Goal: Check status: Check status

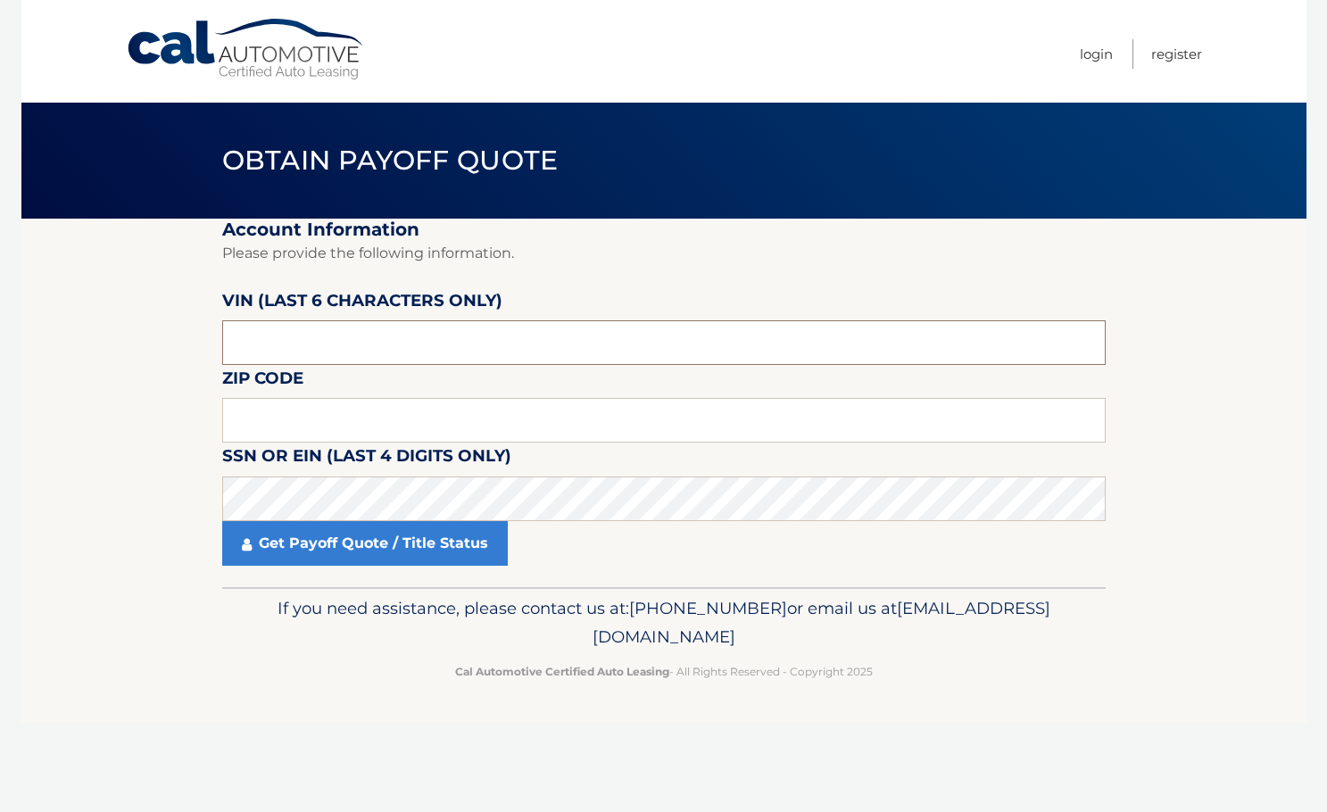
click at [424, 333] on input "text" at bounding box center [663, 342] width 883 height 45
type input "4*****"
type input "582479"
click at [400, 413] on input "text" at bounding box center [663, 420] width 883 height 45
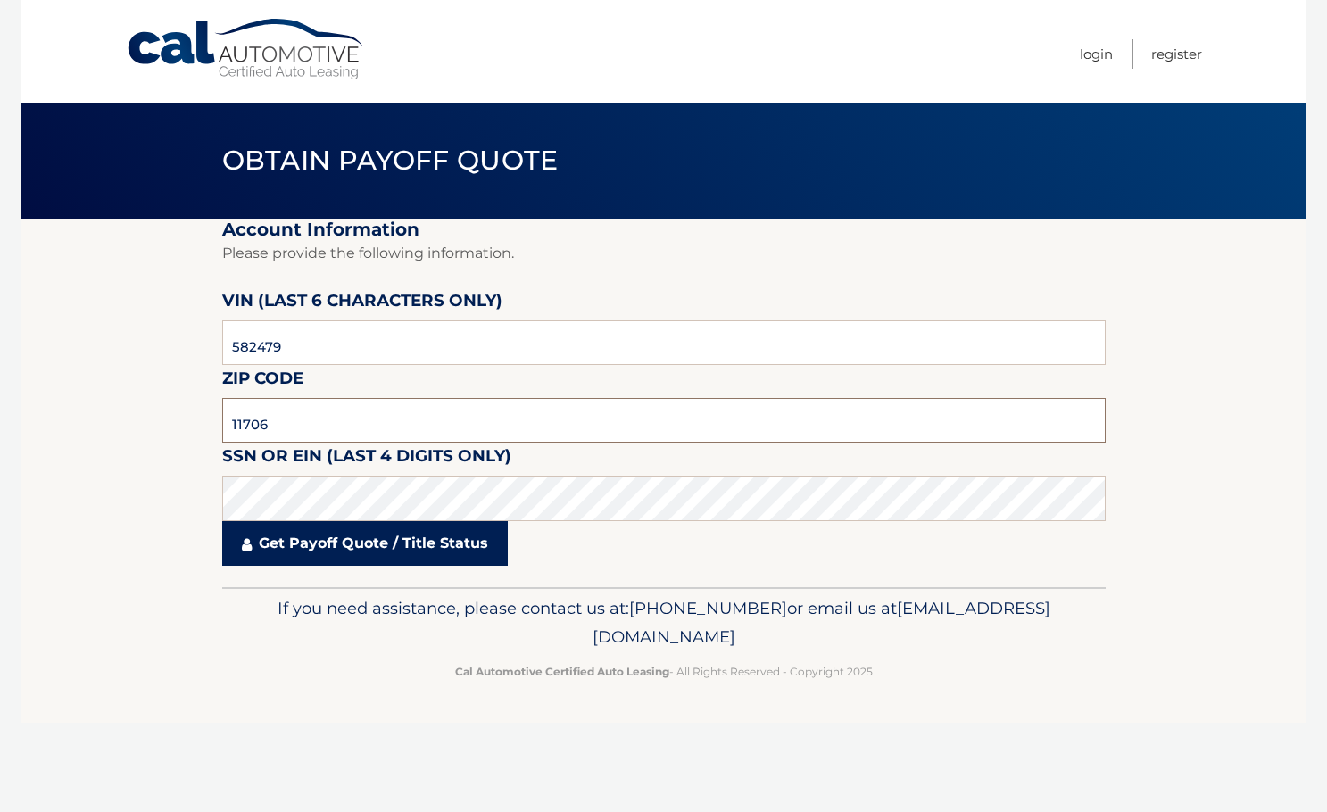
type input "11706"
click at [355, 544] on link "Get Payoff Quote / Title Status" at bounding box center [365, 543] width 286 height 45
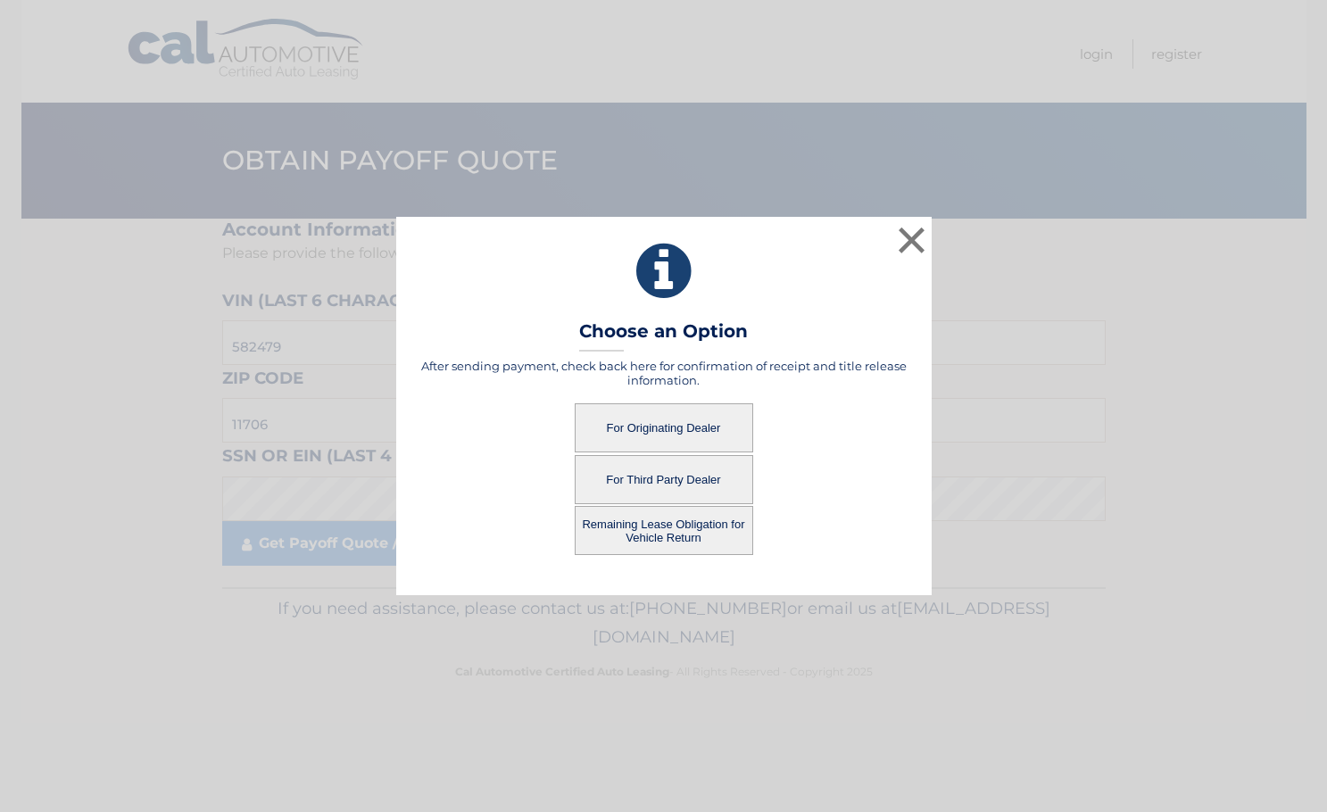
click at [673, 426] on button "For Originating Dealer" at bounding box center [664, 427] width 178 height 49
click at [670, 424] on button "For Originating Dealer" at bounding box center [664, 427] width 178 height 49
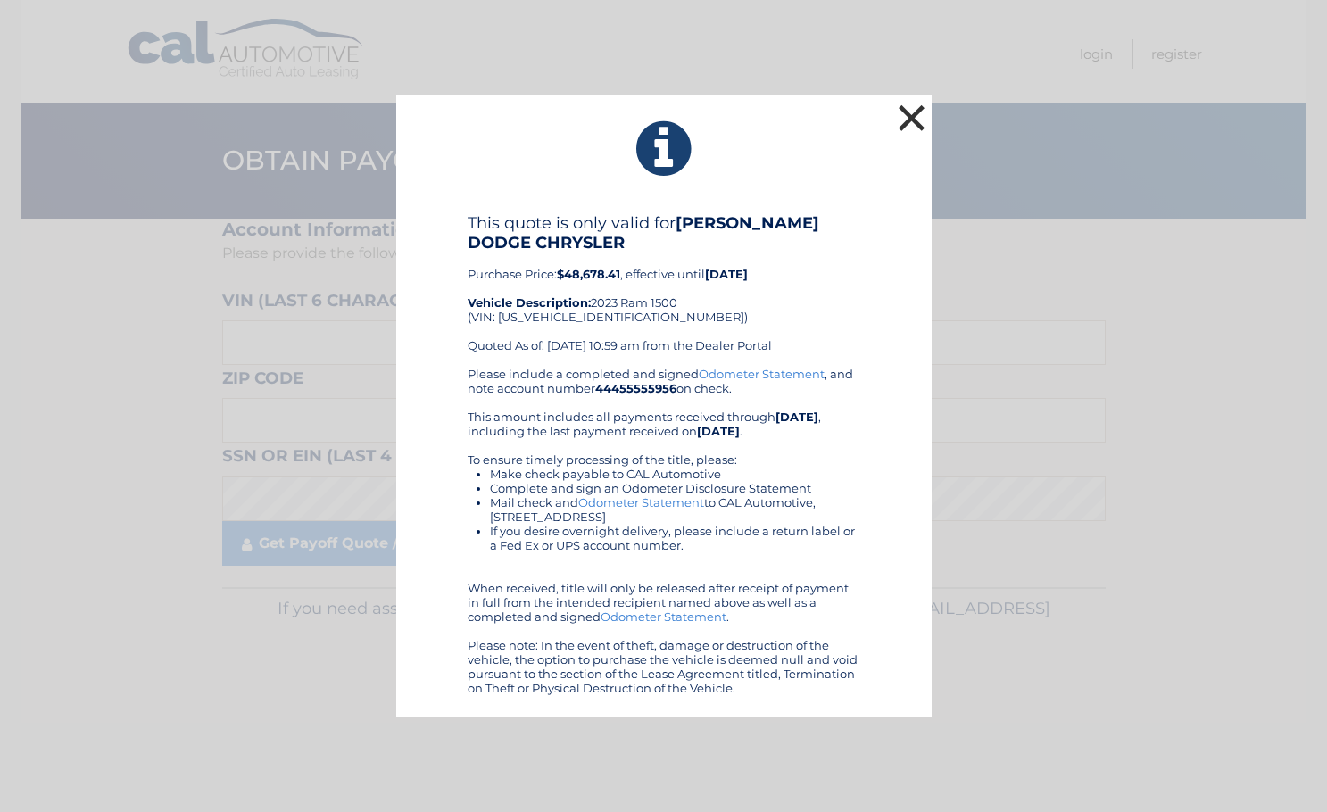
click at [921, 118] on button "×" at bounding box center [912, 118] width 36 height 36
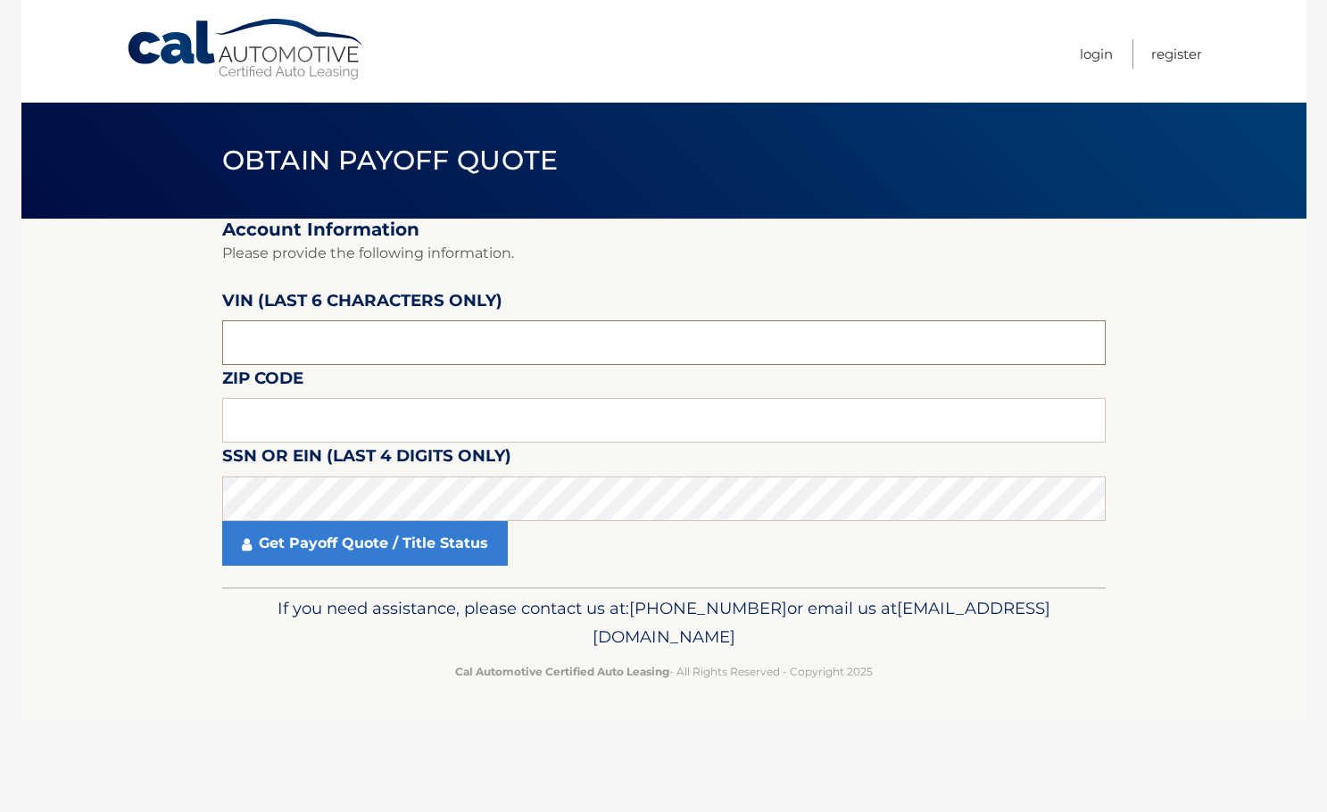
click at [375, 346] on input "text" at bounding box center [663, 342] width 883 height 45
click at [307, 425] on input "text" at bounding box center [663, 420] width 883 height 45
type input "11706"
click at [352, 353] on input "text" at bounding box center [663, 342] width 883 height 45
type input "582479"
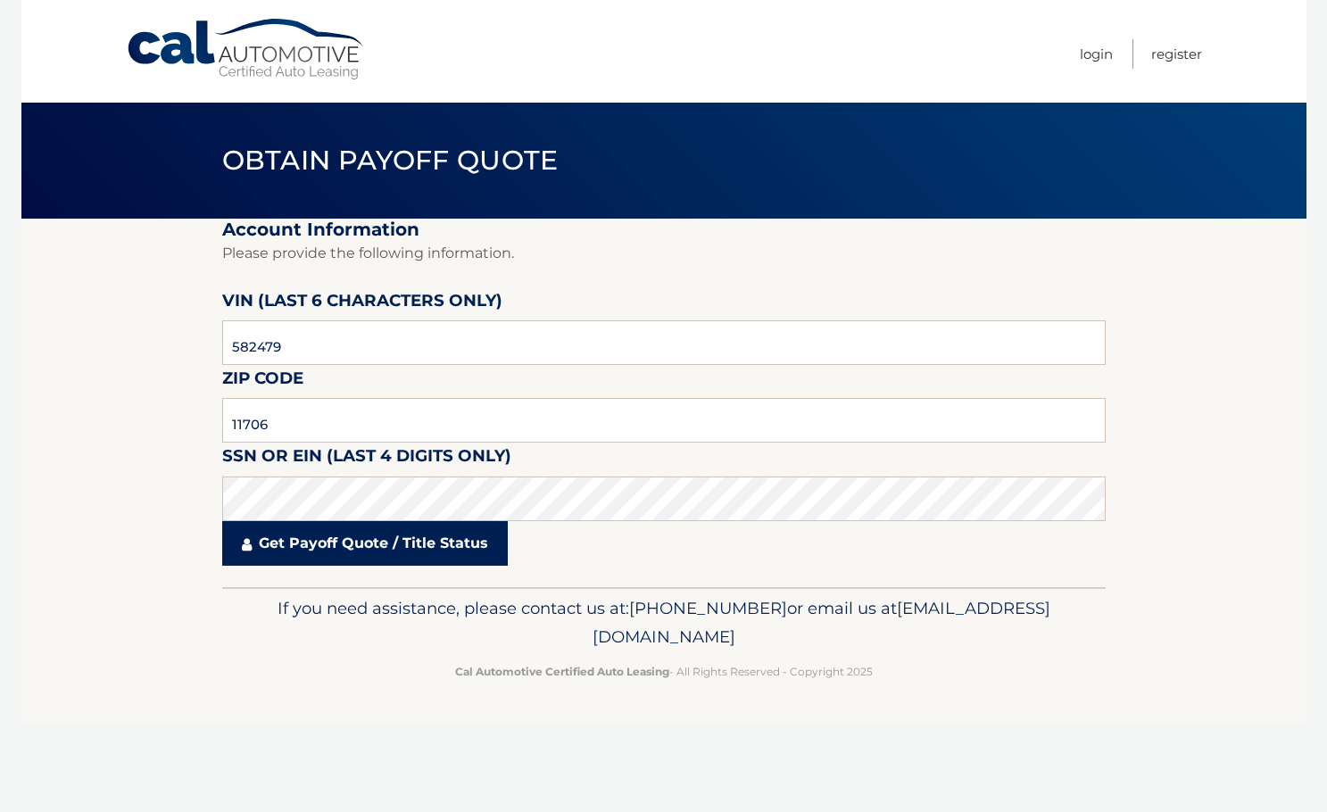
click at [304, 543] on link "Get Payoff Quote / Title Status" at bounding box center [365, 543] width 286 height 45
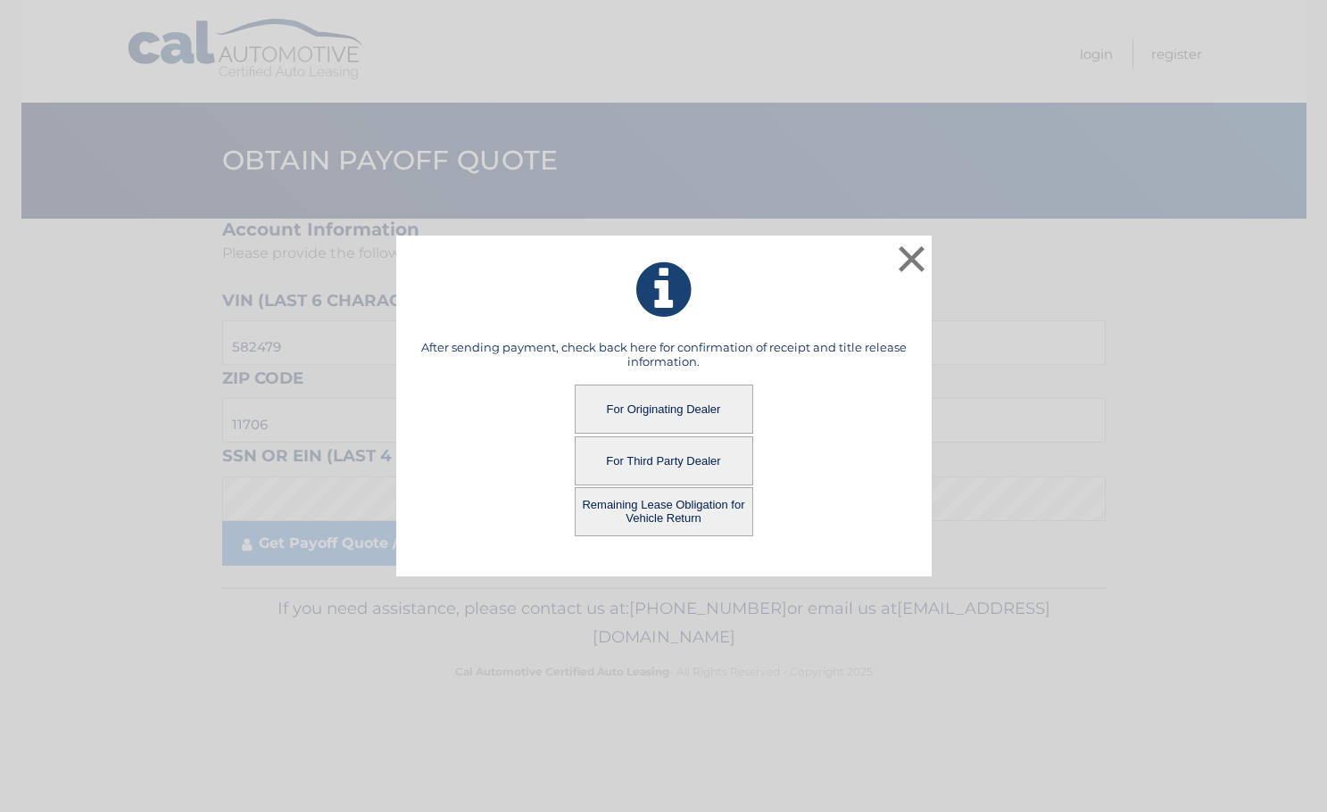
click at [682, 460] on button "For Third Party Dealer" at bounding box center [664, 460] width 178 height 49
click at [677, 456] on button "For Third Party Dealer" at bounding box center [664, 460] width 178 height 49
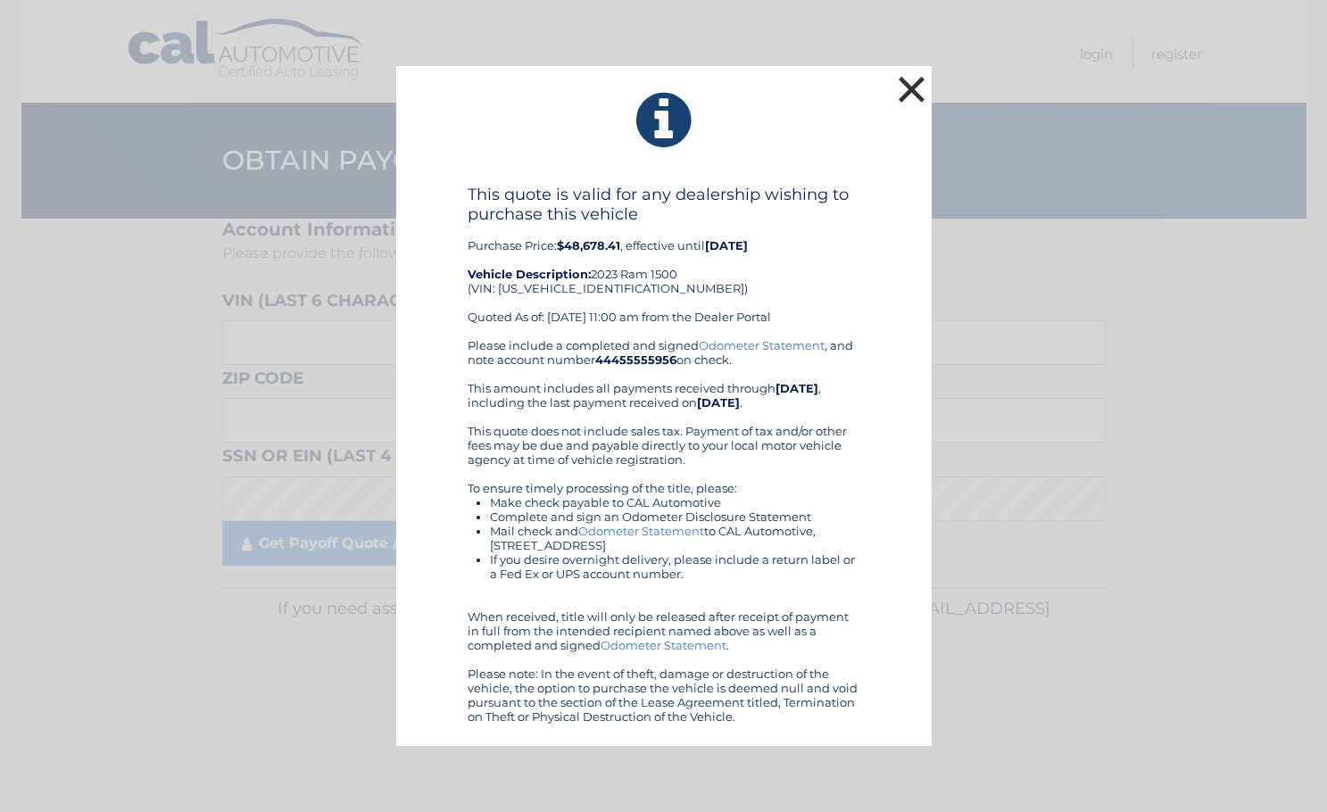
click at [913, 90] on button "×" at bounding box center [912, 89] width 36 height 36
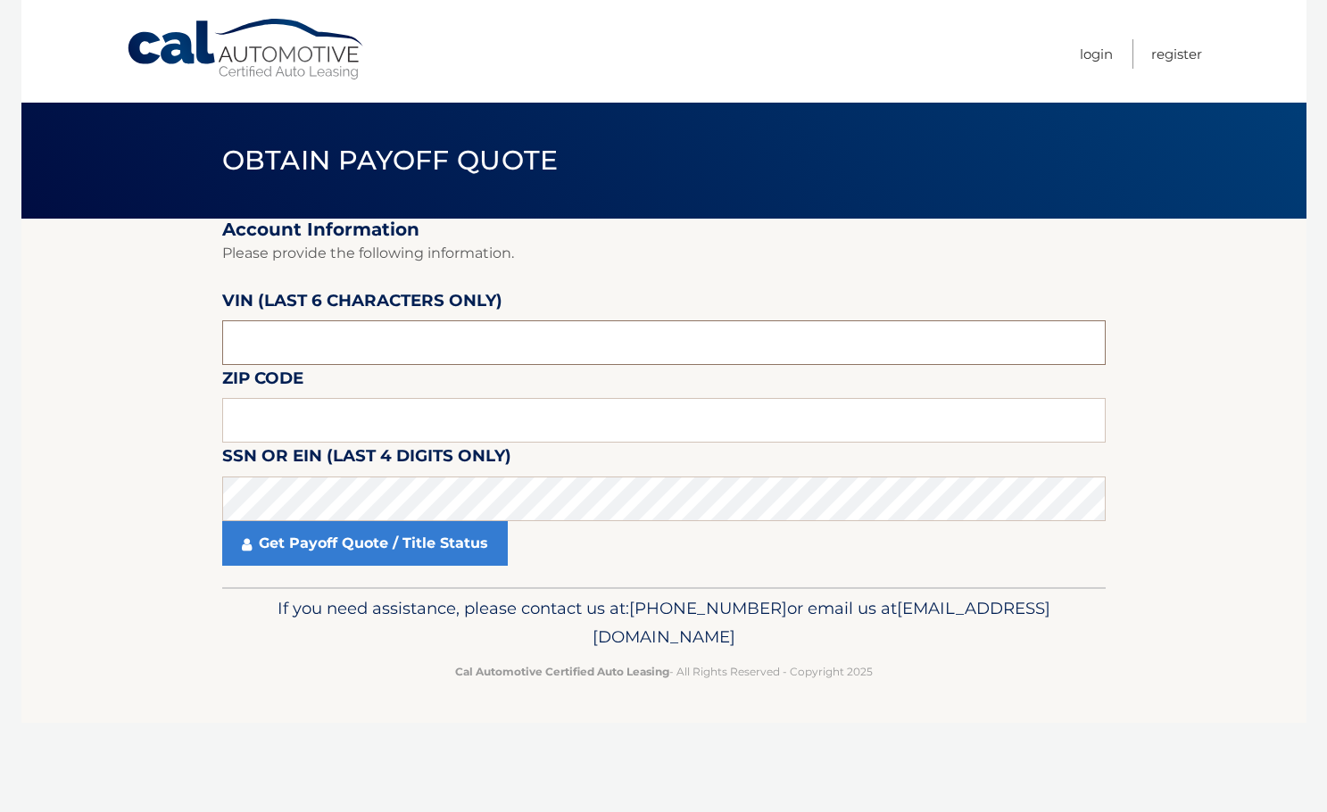
click at [302, 333] on input "text" at bounding box center [663, 342] width 883 height 45
type input "582479"
type input "11706"
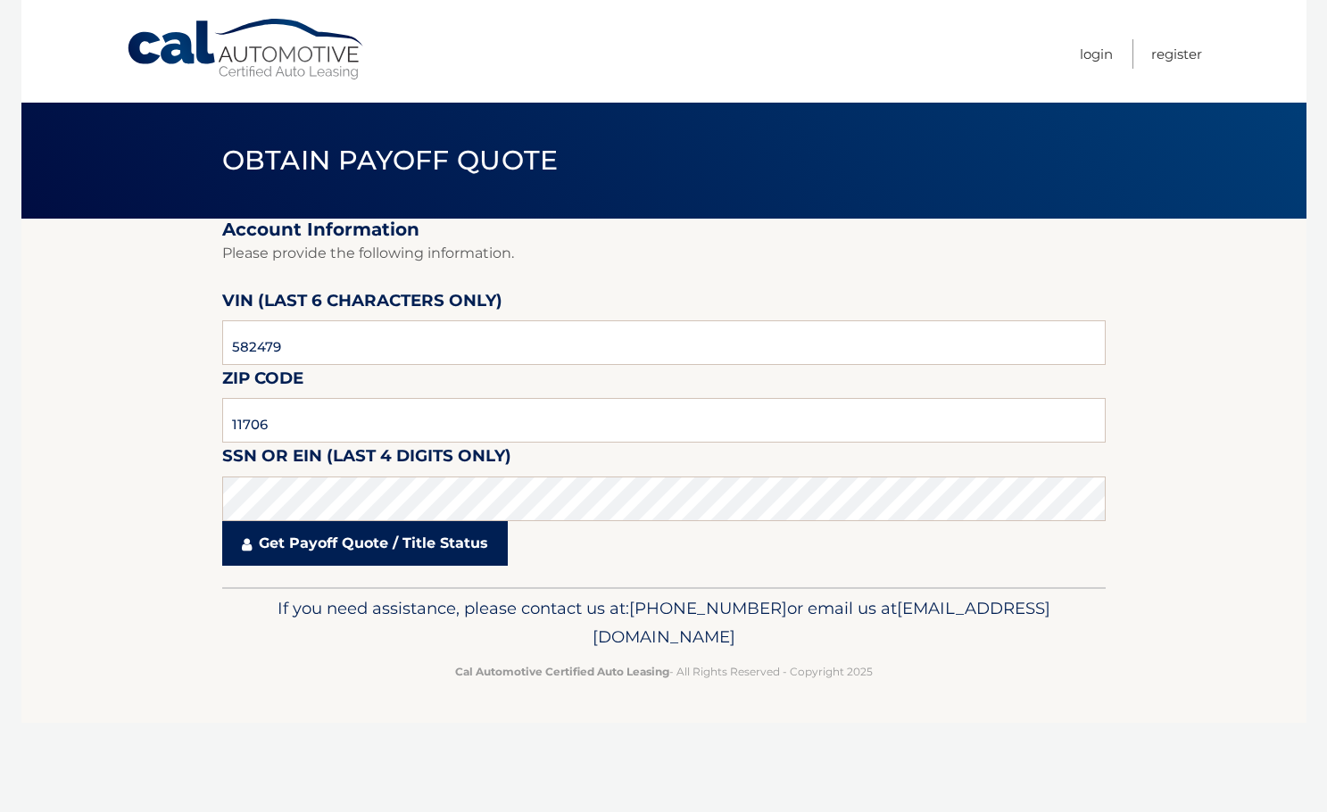
click at [402, 547] on link "Get Payoff Quote / Title Status" at bounding box center [365, 543] width 286 height 45
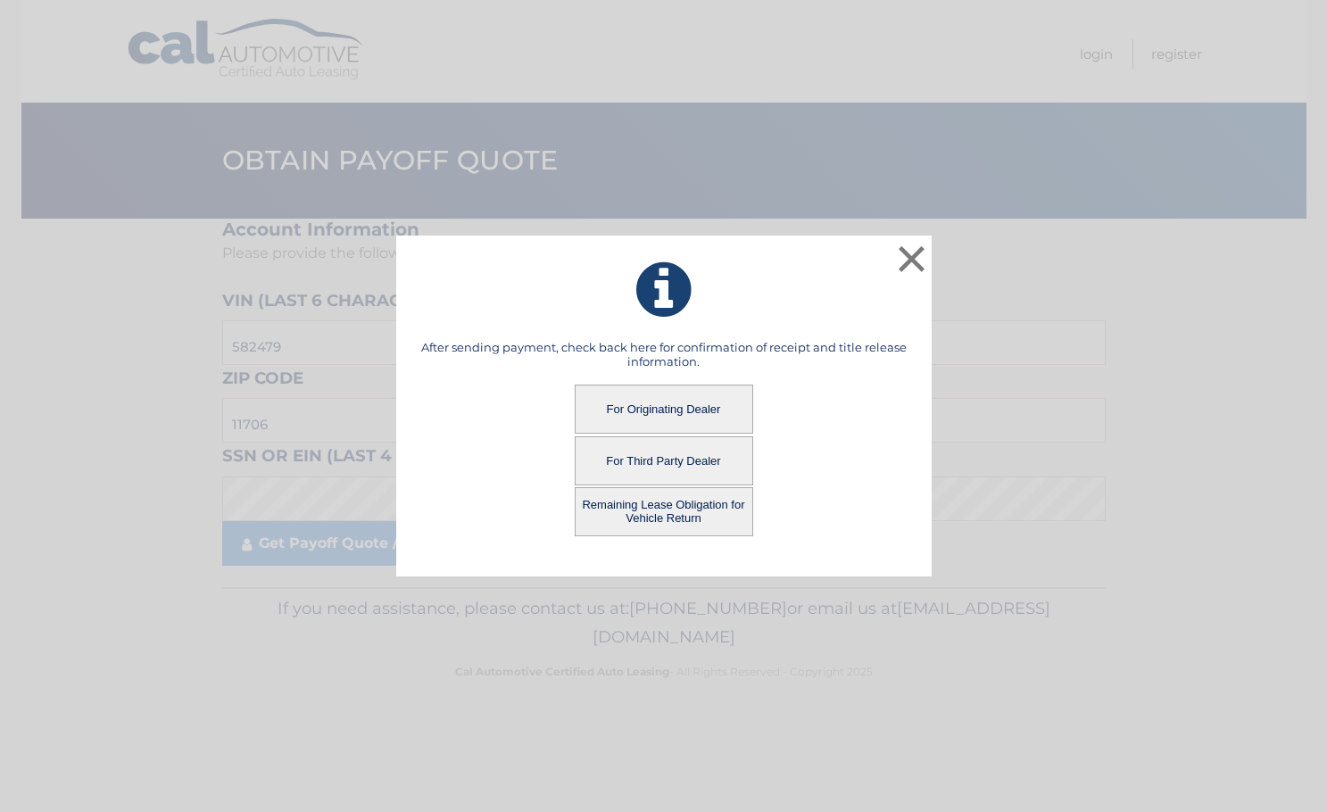
click at [651, 511] on button "Remaining Lease Obligation for Vehicle Return" at bounding box center [664, 511] width 178 height 49
click at [655, 510] on button "Remaining Lease Obligation for Vehicle Return" at bounding box center [664, 511] width 178 height 49
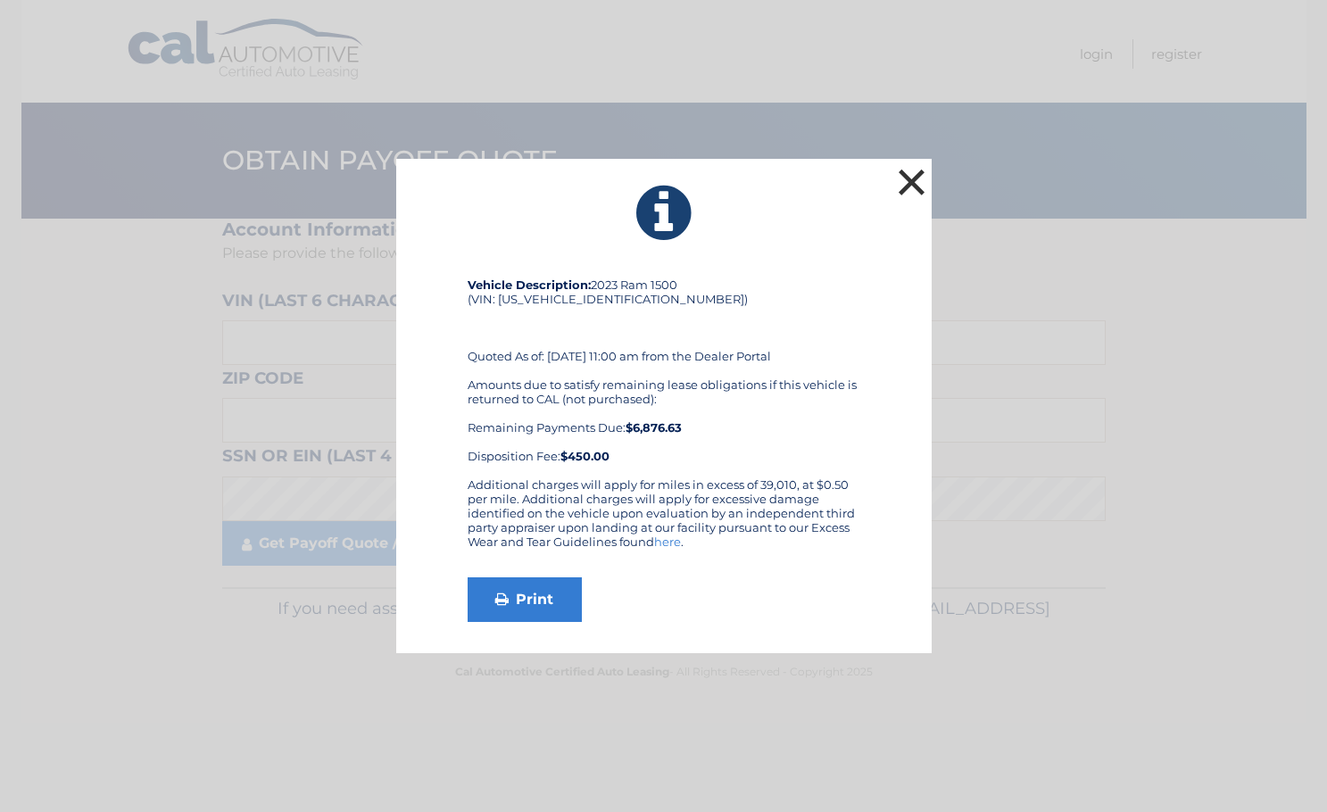
click at [908, 186] on button "×" at bounding box center [912, 182] width 36 height 36
